Goal: Information Seeking & Learning: Learn about a topic

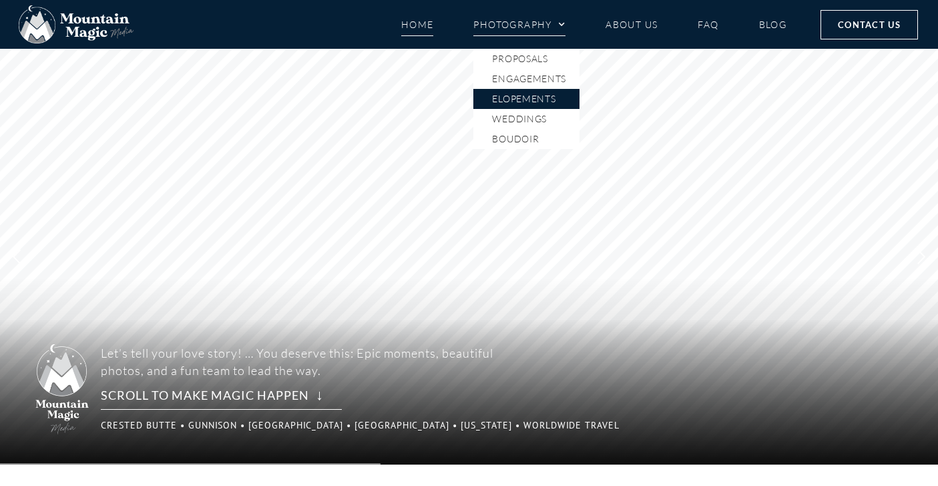
click at [540, 96] on link "Elopements" at bounding box center [527, 99] width 106 height 20
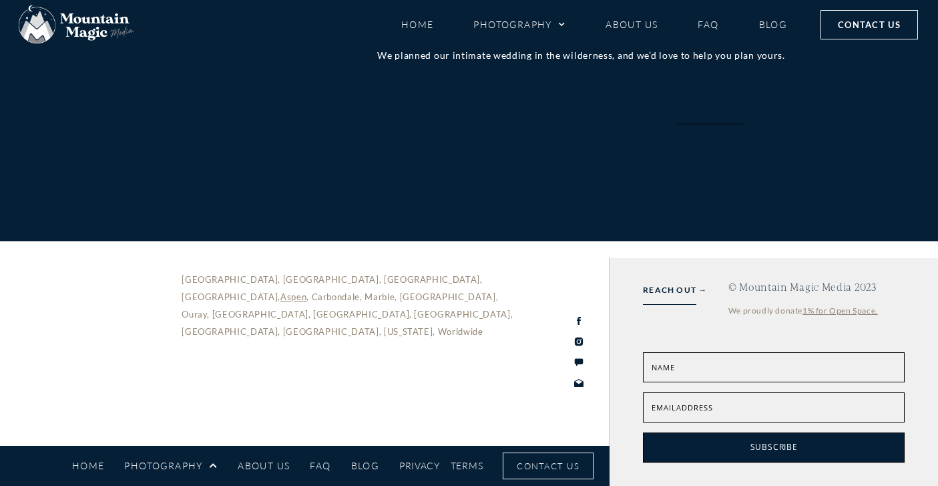
scroll to position [4590, 0]
click at [710, 23] on link "FAQ" at bounding box center [708, 24] width 21 height 23
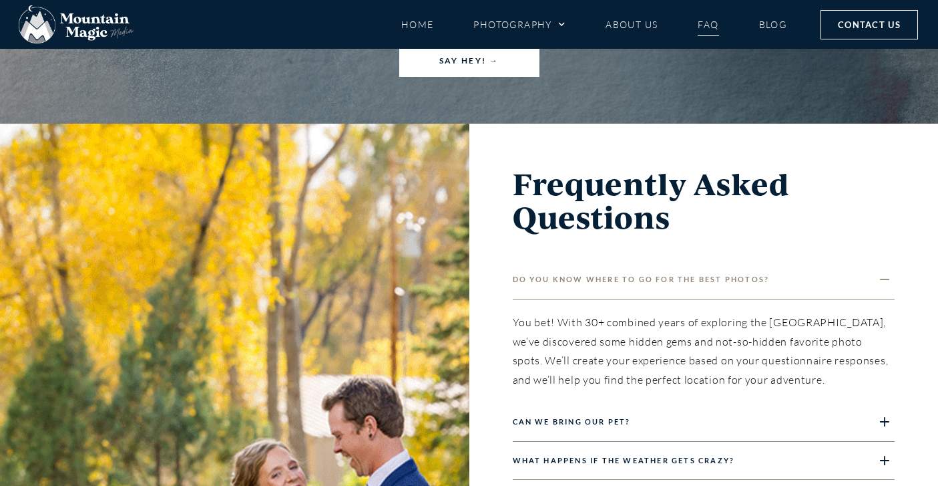
scroll to position [871, 0]
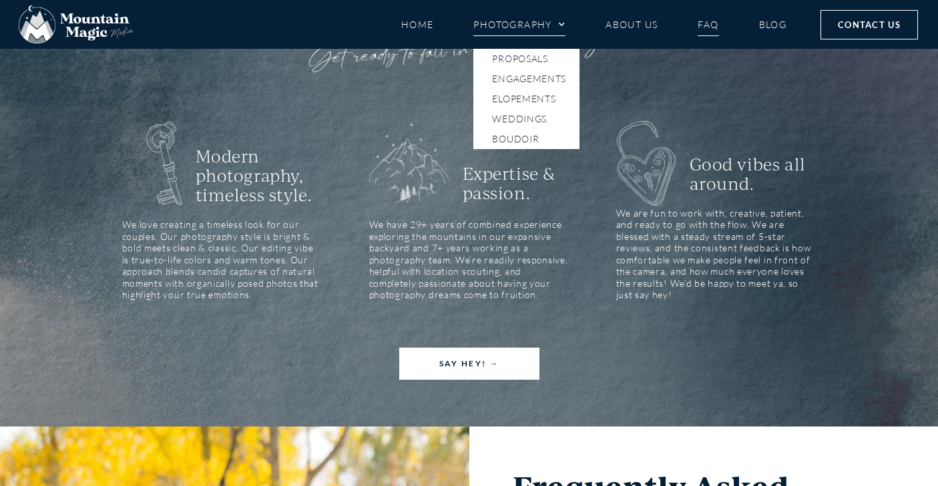
click at [542, 35] on link "Photography" at bounding box center [520, 24] width 92 height 23
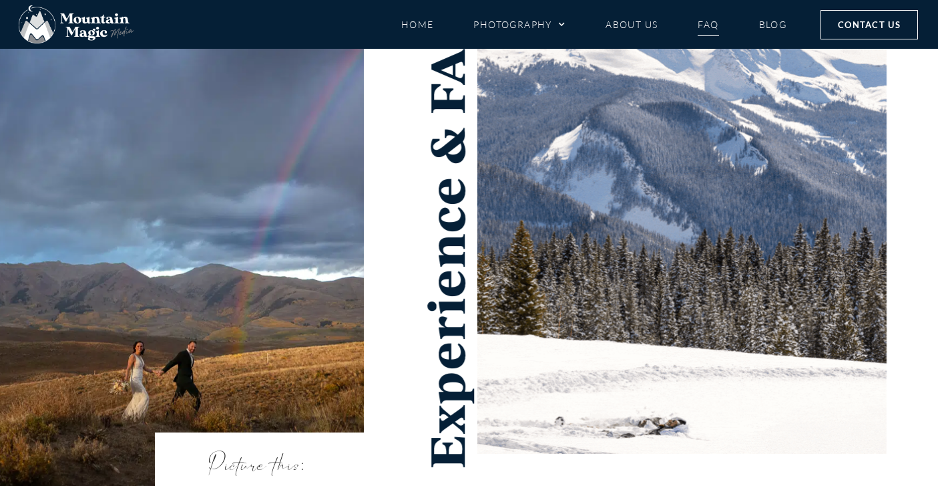
click at [440, 25] on li "Home" at bounding box center [427, 24] width 53 height 23
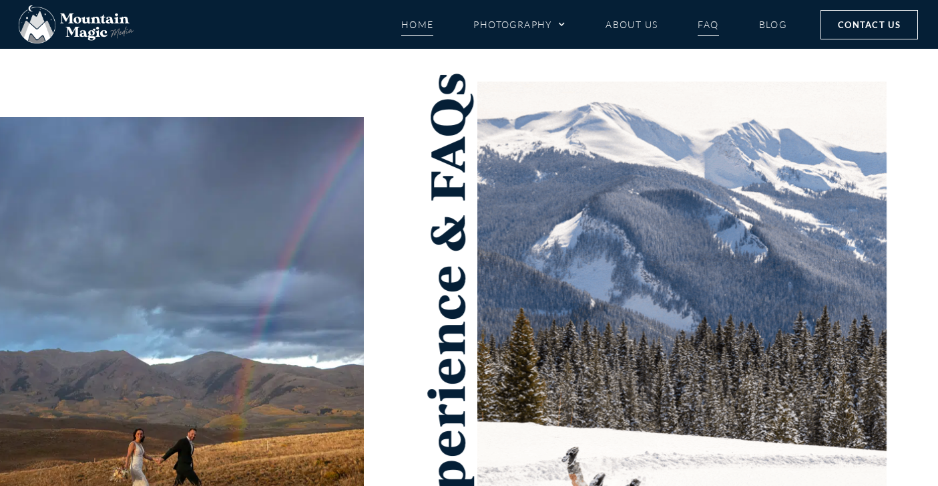
click at [425, 25] on link "Home" at bounding box center [417, 24] width 33 height 23
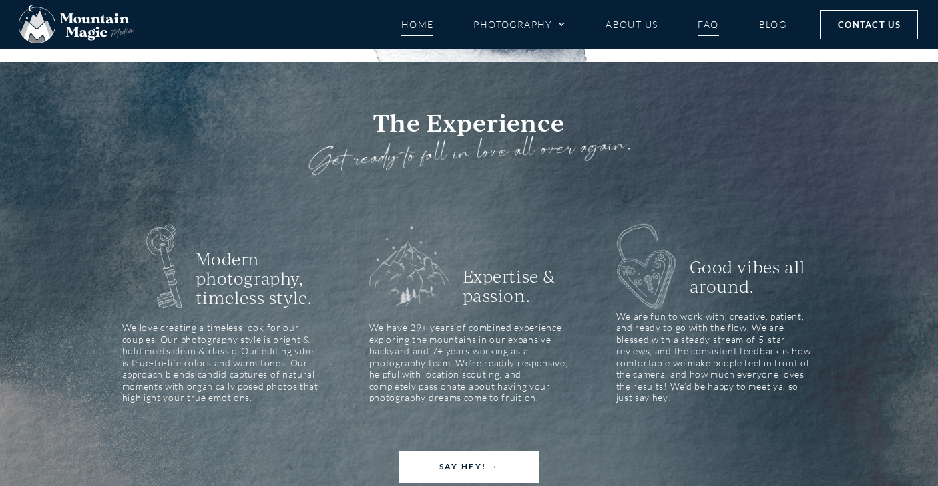
scroll to position [827, 0]
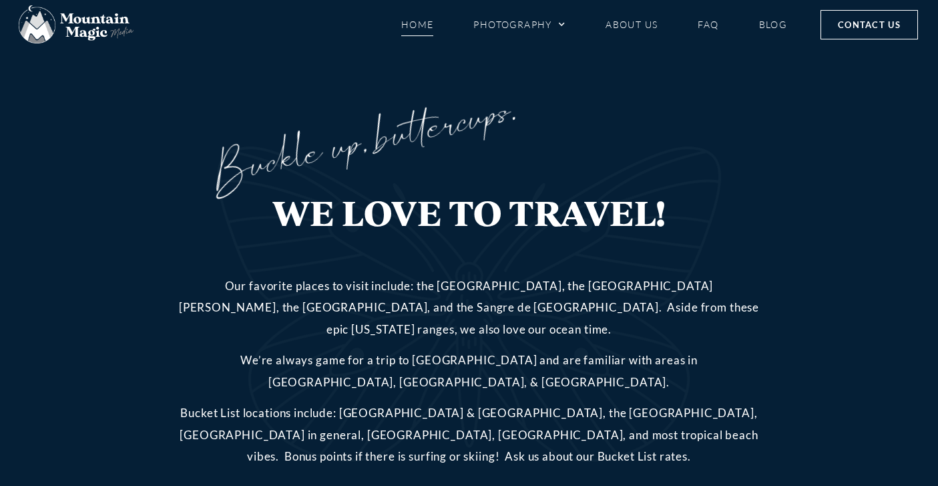
scroll to position [4216, 0]
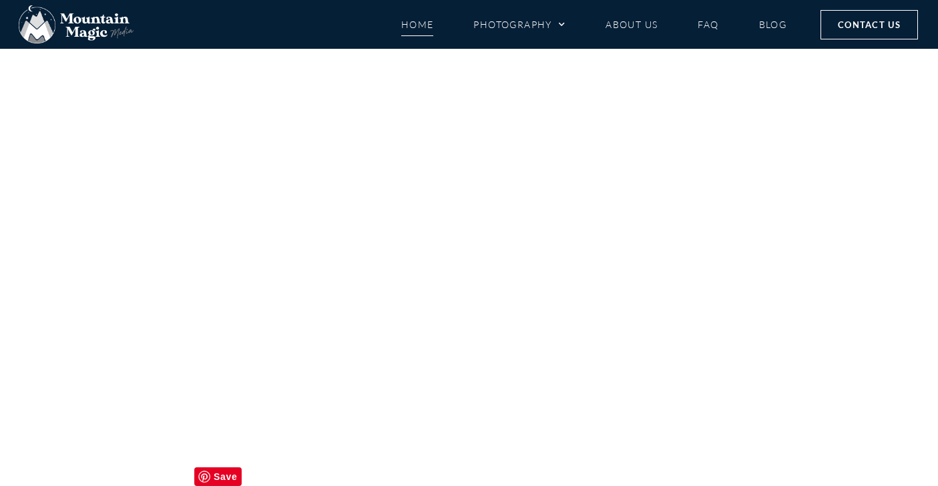
scroll to position [6242, 0]
